Goal: Transaction & Acquisition: Obtain resource

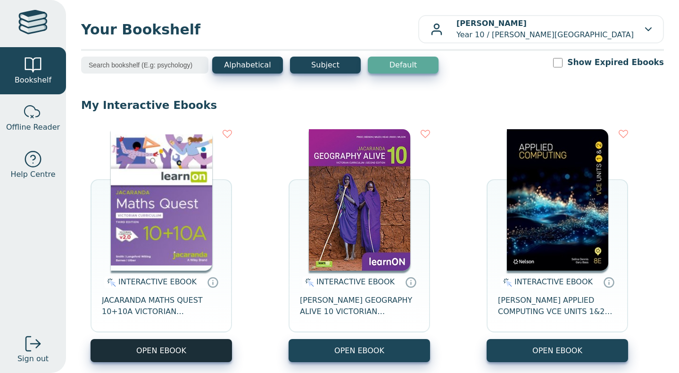
click at [220, 349] on button "OPEN EBOOK" at bounding box center [161, 350] width 141 height 23
click at [196, 342] on button "OPEN EBOOK" at bounding box center [161, 350] width 141 height 23
